Goal: Use online tool/utility: Utilize a website feature to perform a specific function

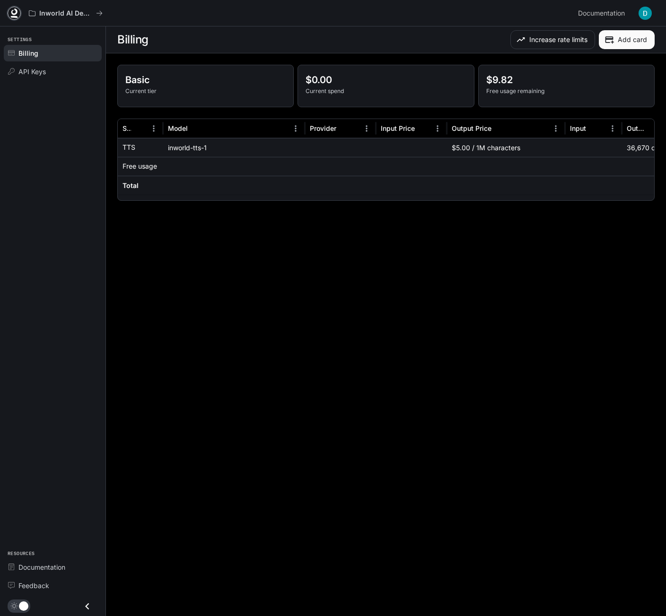
click at [17, 16] on icon at bounding box center [13, 13] width 9 height 9
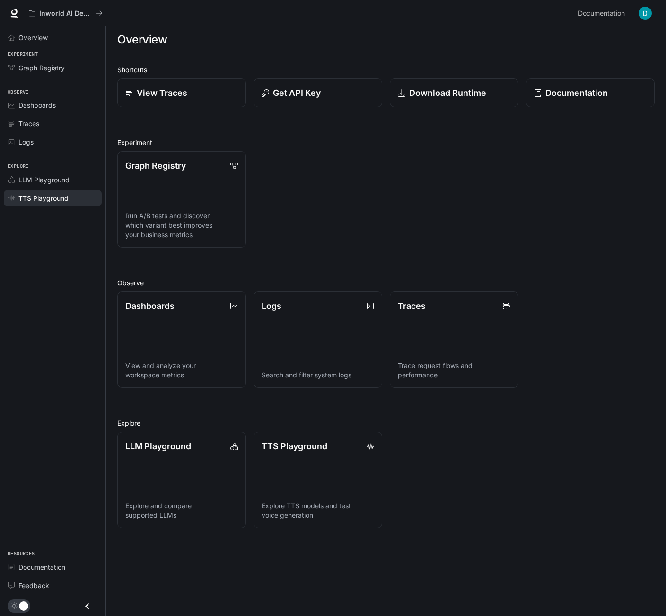
click at [37, 201] on span "TTS Playground" at bounding box center [43, 198] width 50 height 10
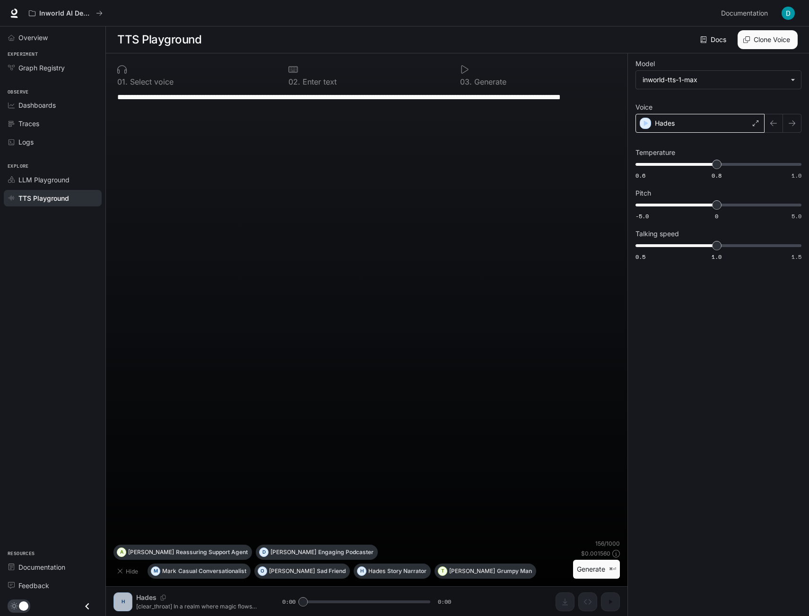
click at [665, 125] on div "Hades" at bounding box center [699, 123] width 129 height 19
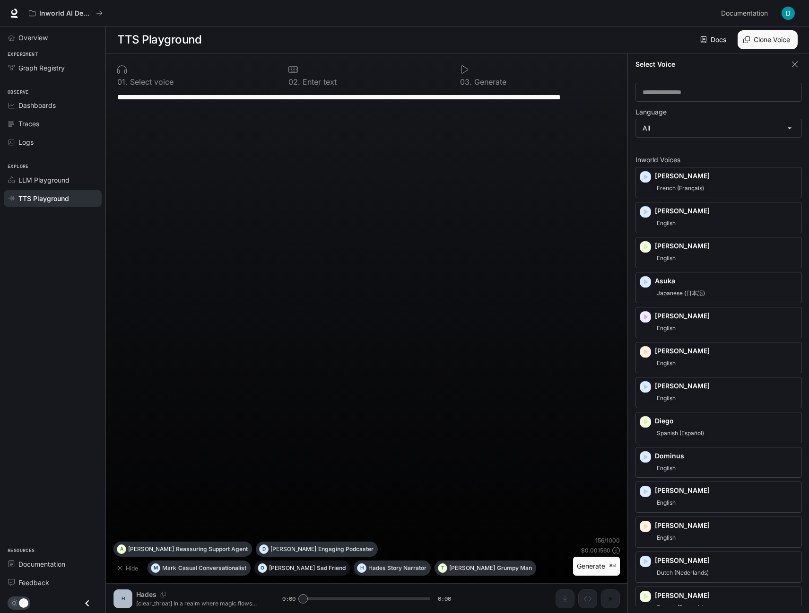
click at [317, 570] on p "Sad Friend" at bounding box center [331, 568] width 29 height 6
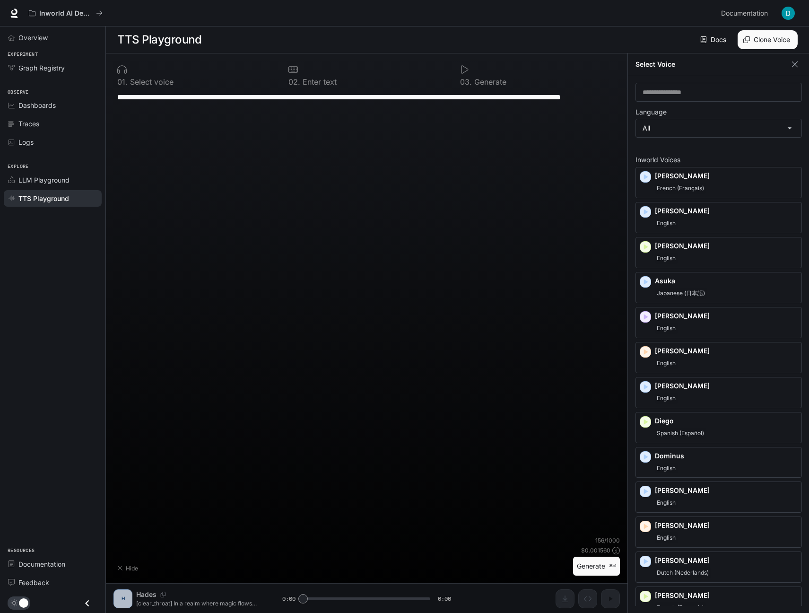
type textarea "**********"
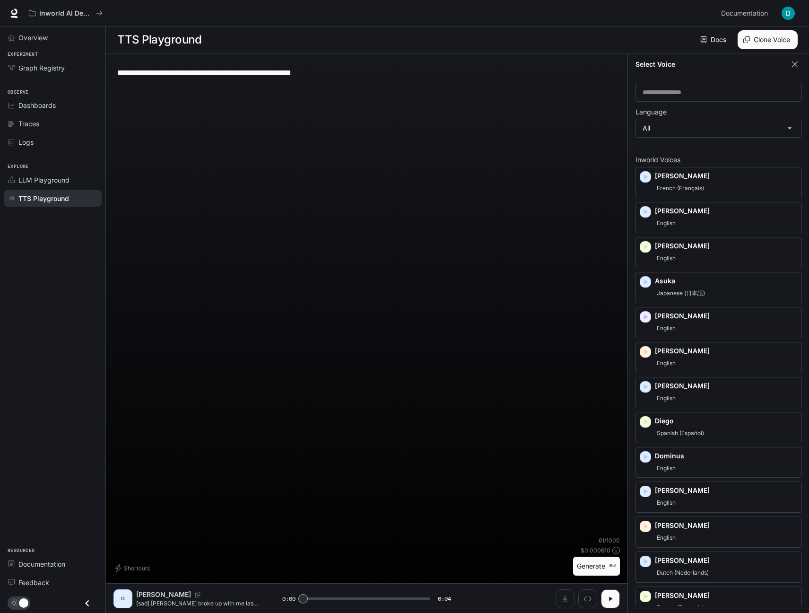
click at [665, 64] on icon "button" at bounding box center [794, 64] width 9 height 9
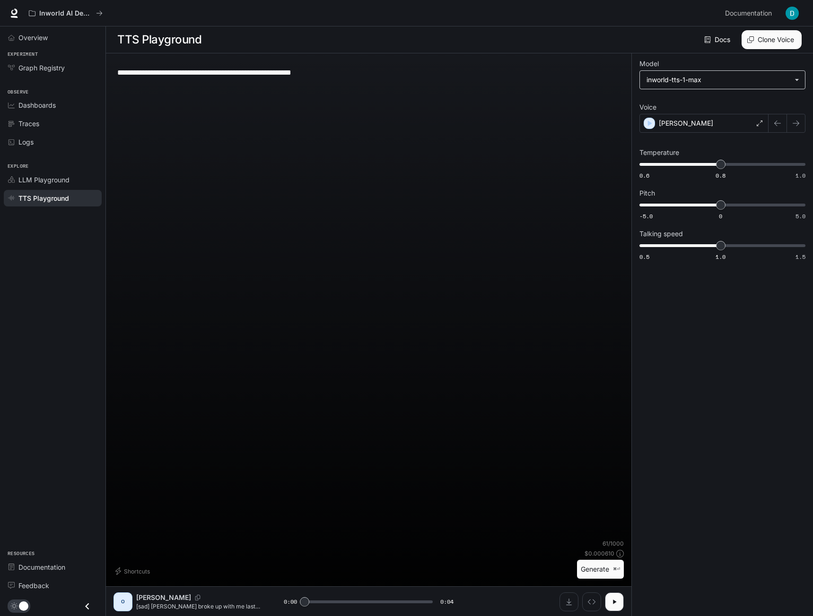
click at [665, 78] on body "**********" at bounding box center [406, 308] width 813 height 617
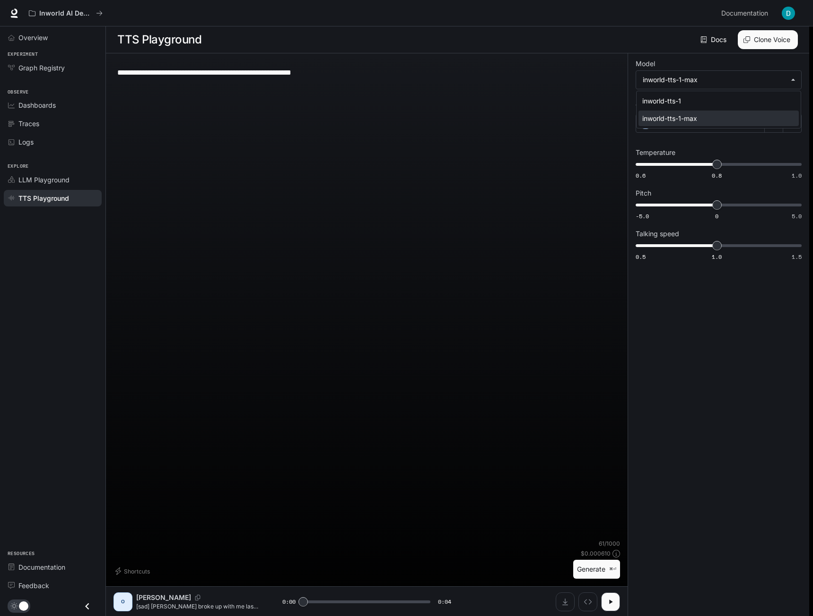
drag, startPoint x: 664, startPoint y: 140, endPoint x: 681, endPoint y: 125, distance: 22.4
click at [664, 140] on div at bounding box center [406, 308] width 813 height 616
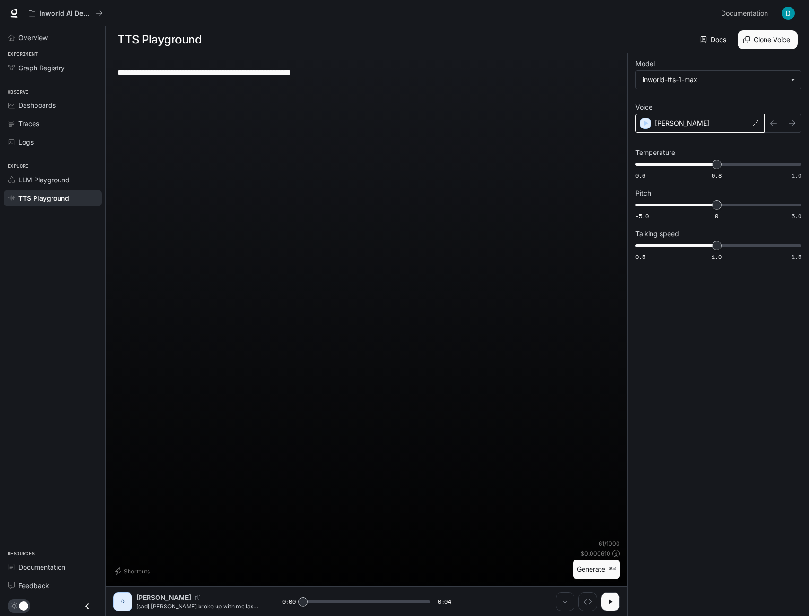
click at [665, 126] on div "Olivia" at bounding box center [699, 123] width 129 height 19
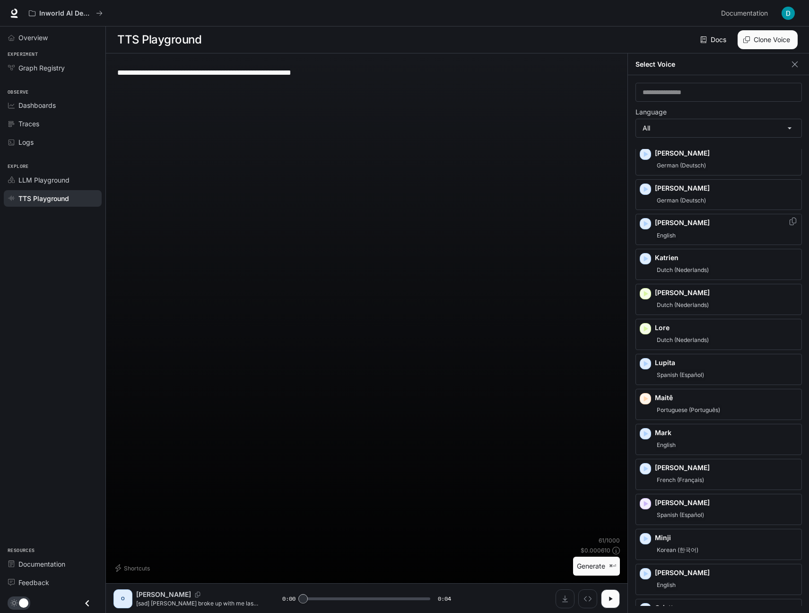
scroll to position [739, 0]
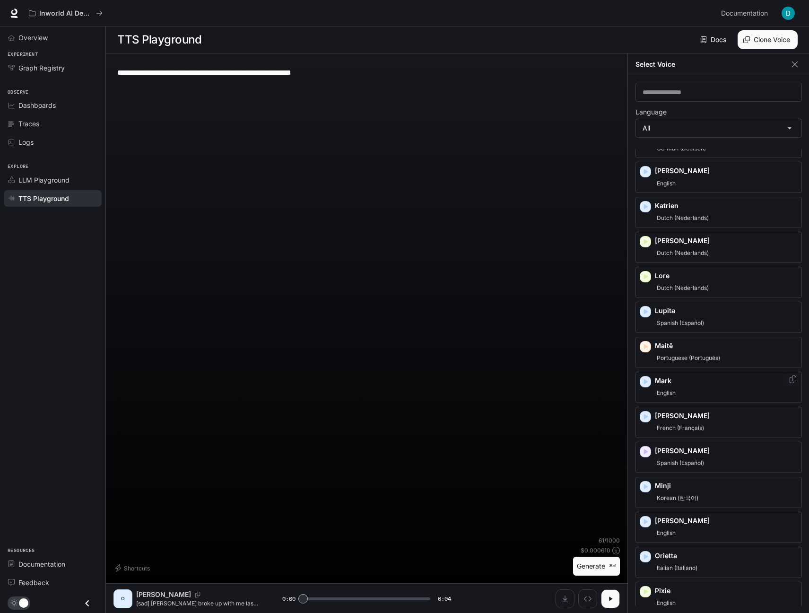
click at [665, 385] on div "Mark English" at bounding box center [726, 387] width 143 height 23
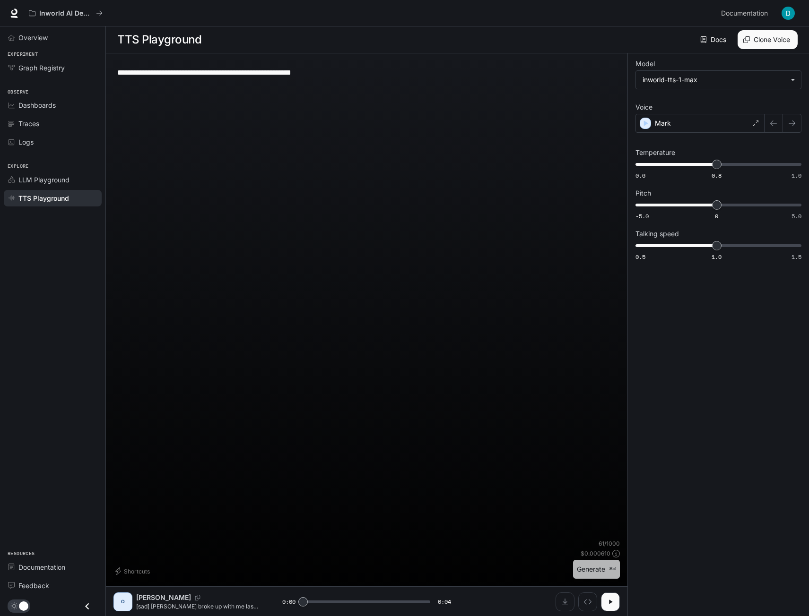
click at [587, 572] on button "Generate ⌘⏎" at bounding box center [596, 569] width 47 height 19
click at [665, 127] on div "Mark" at bounding box center [699, 123] width 129 height 19
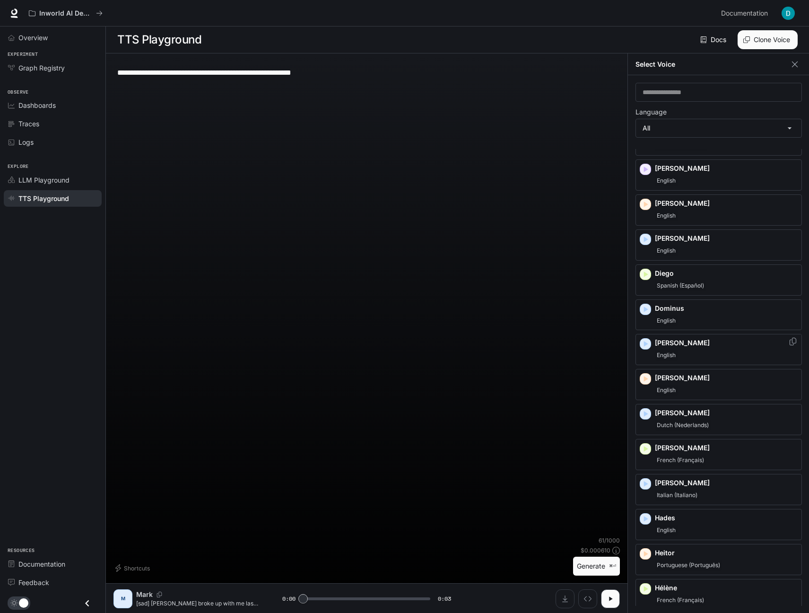
scroll to position [181, 0]
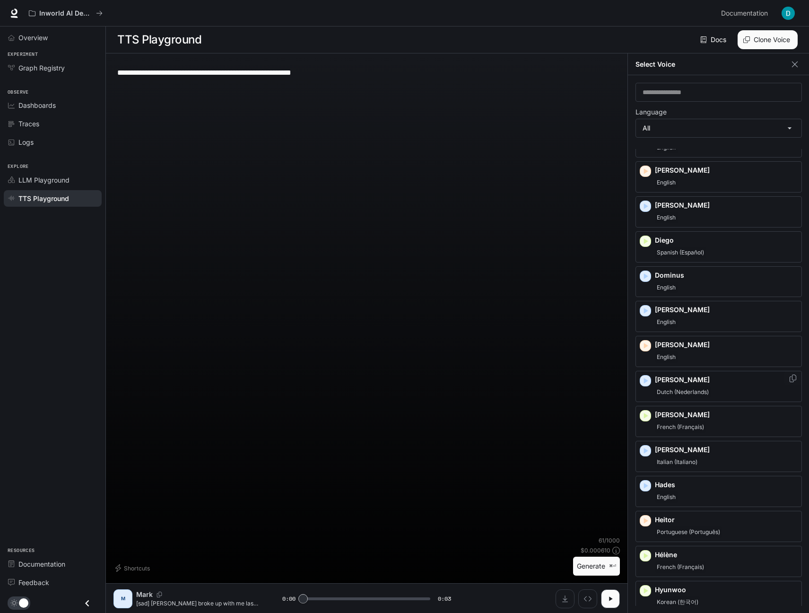
click at [665, 382] on p "Erik" at bounding box center [726, 379] width 143 height 9
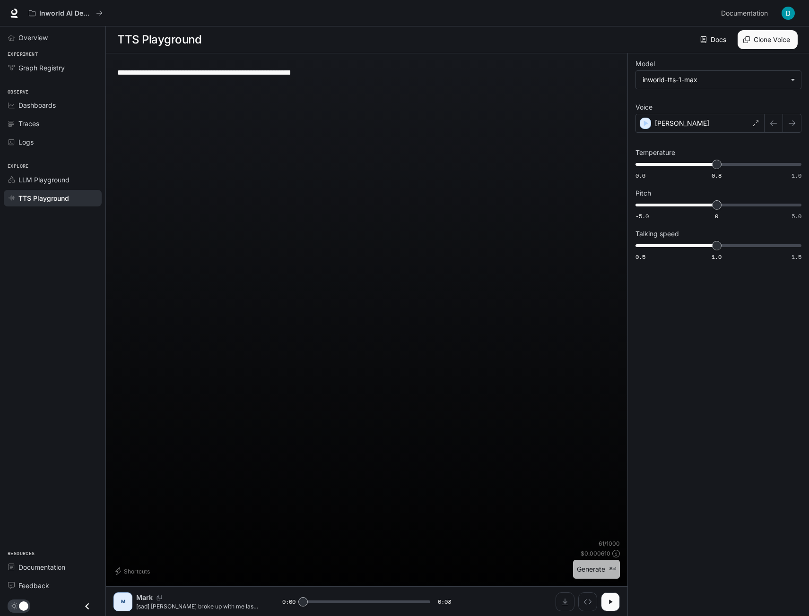
click at [600, 573] on button "Generate ⌘⏎" at bounding box center [596, 569] width 47 height 19
click at [613, 601] on icon "button" at bounding box center [610, 602] width 8 height 8
click at [665, 121] on div "Erik" at bounding box center [699, 123] width 129 height 19
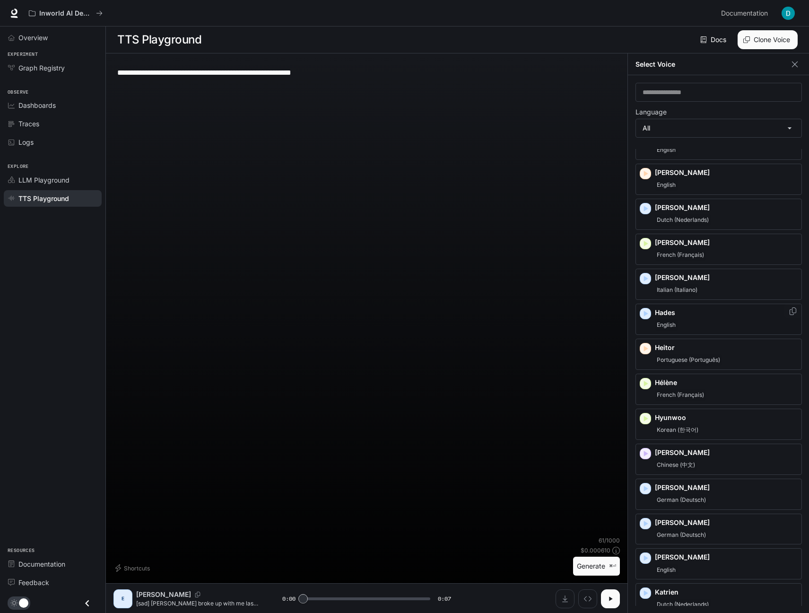
scroll to position [449, 0]
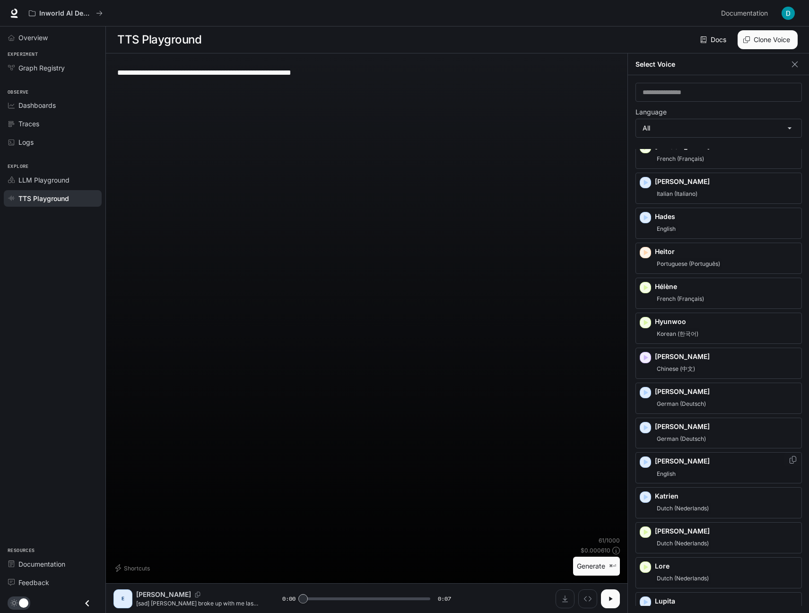
click at [665, 469] on div "English" at bounding box center [726, 473] width 143 height 11
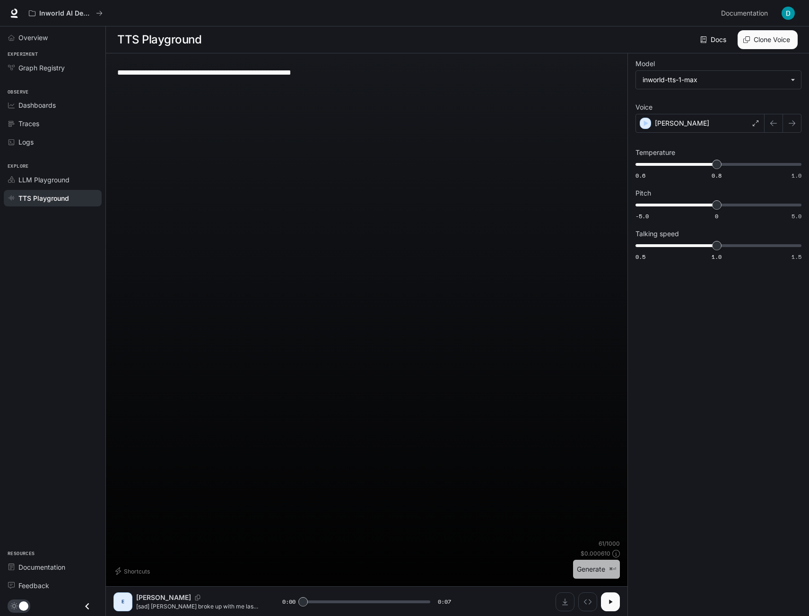
click at [581, 574] on button "Generate ⌘⏎" at bounding box center [596, 569] width 47 height 19
type input "*"
click at [665, 126] on div "Julia" at bounding box center [699, 123] width 129 height 19
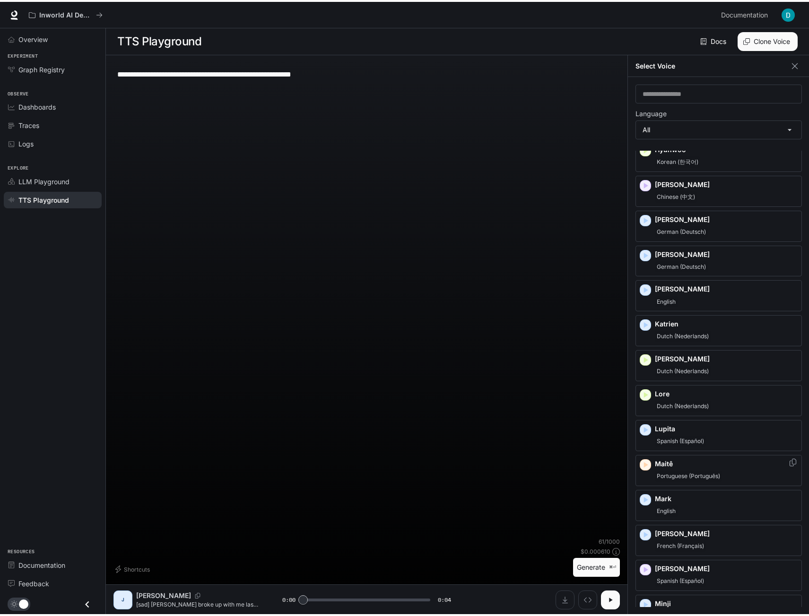
scroll to position [633, 0]
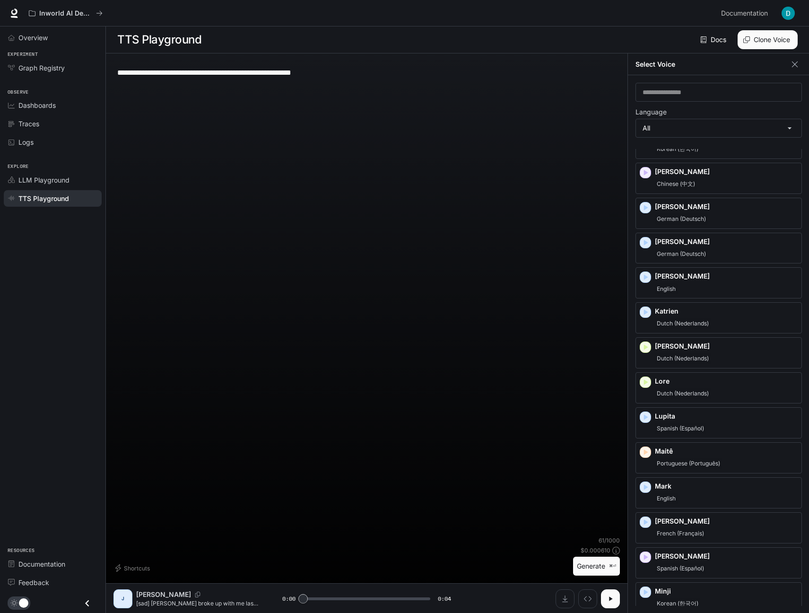
click at [588, 401] on div "**********" at bounding box center [366, 298] width 506 height 475
click at [665, 63] on icon "button" at bounding box center [795, 64] width 6 height 6
